Goal: Information Seeking & Learning: Learn about a topic

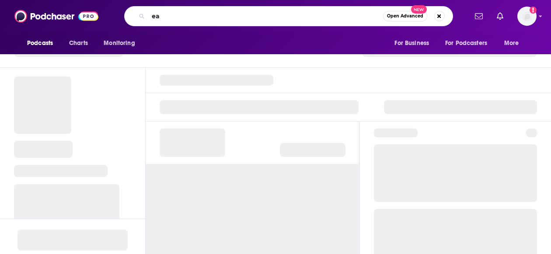
type input "e"
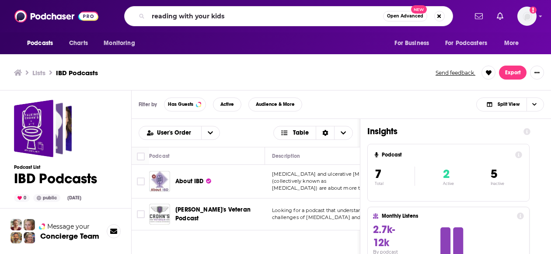
type input "reading with your kids"
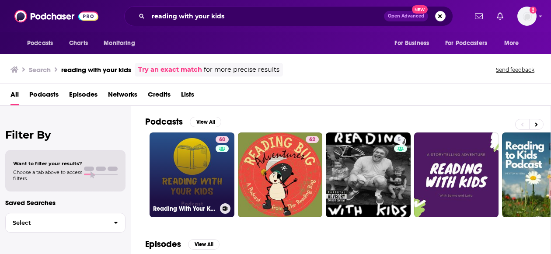
click at [186, 168] on link "60 Reading With Your Kids Podcast" at bounding box center [192, 175] width 85 height 85
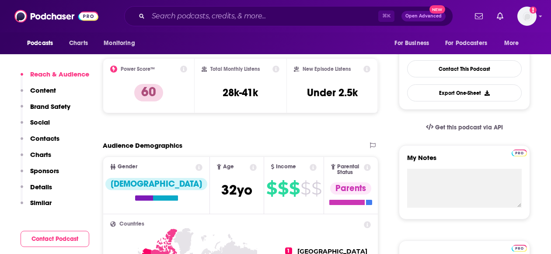
scroll to position [210, 0]
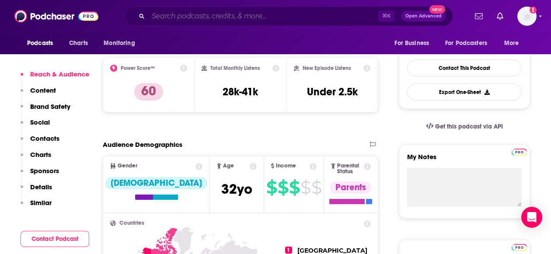
click at [190, 13] on input "Search podcasts, credits, & more..." at bounding box center [263, 16] width 230 height 14
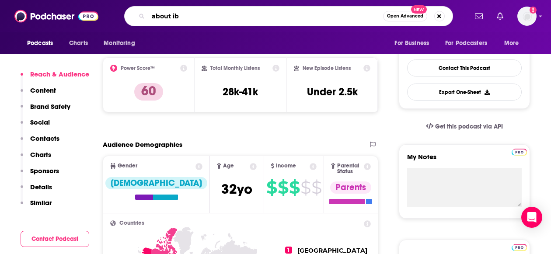
type input "about ibd"
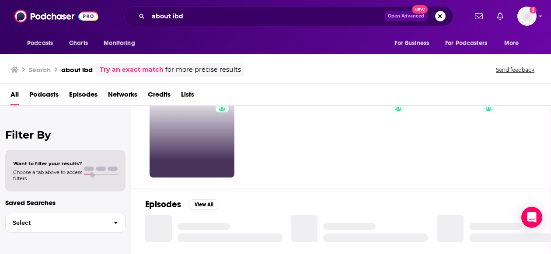
scroll to position [46, 0]
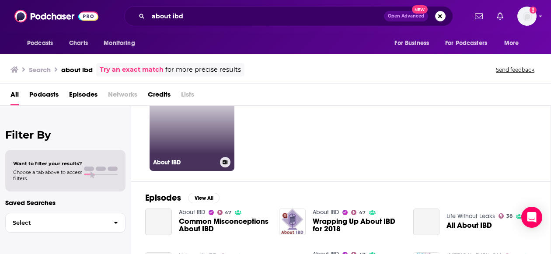
click at [194, 153] on link "47 About IBD" at bounding box center [192, 128] width 85 height 85
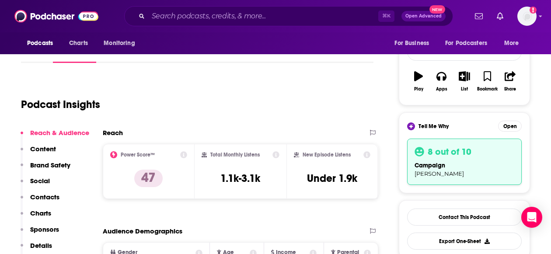
scroll to position [165, 0]
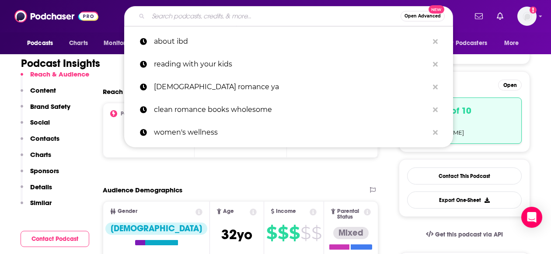
click at [160, 21] on input "Search podcasts, credits, & more..." at bounding box center [274, 16] width 253 height 14
paste input "Adventures in the Heart of Children's Podcasts"
type input "Adventures in the Heart of Children's Podcasts"
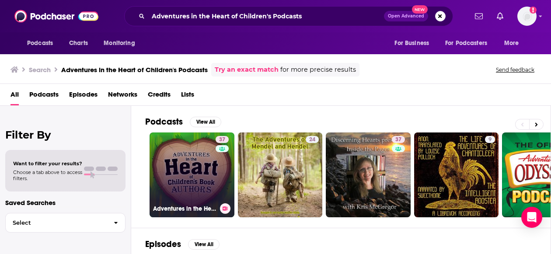
click at [178, 155] on link "37 Adventures in the Heart of Children's Book Authors Podcast" at bounding box center [192, 175] width 85 height 85
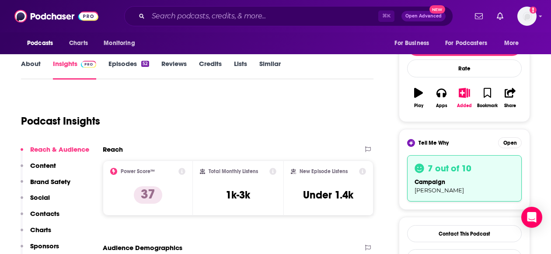
scroll to position [112, 0]
